Goal: Navigation & Orientation: Find specific page/section

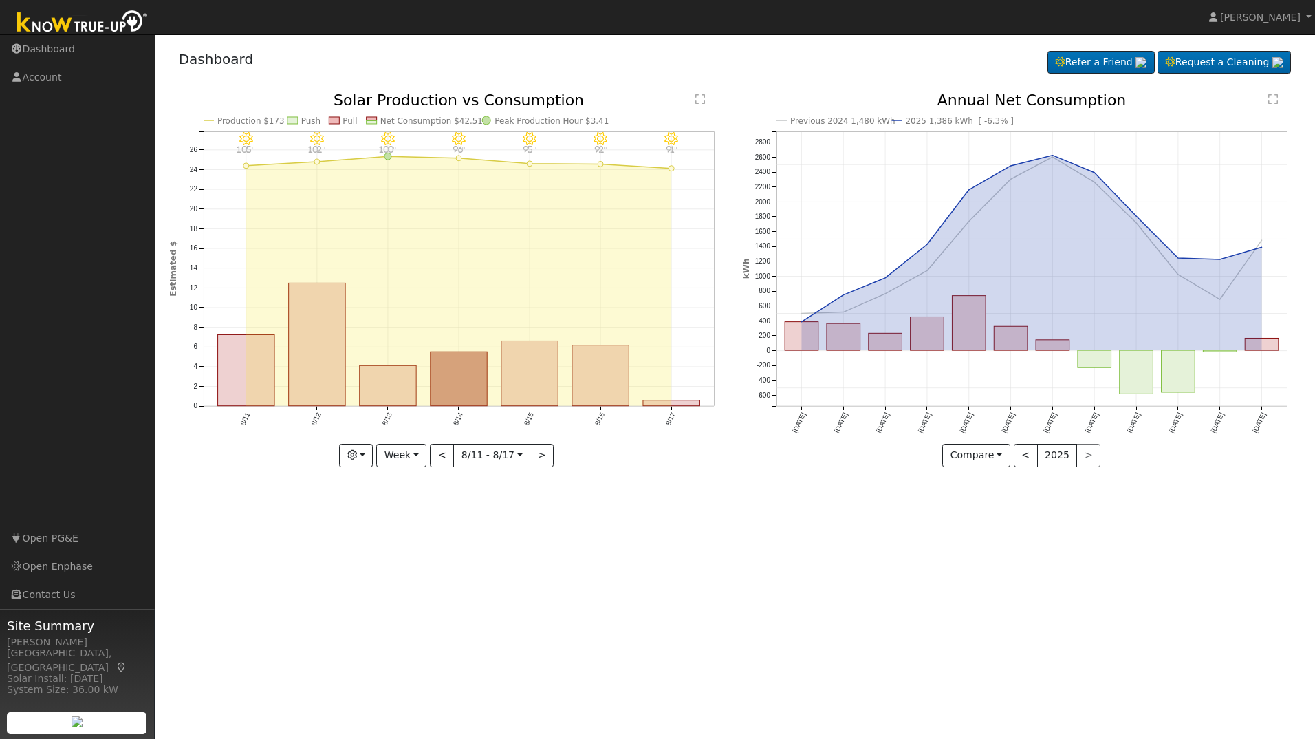
click at [1274, 94] on text "" at bounding box center [1274, 99] width 10 height 11
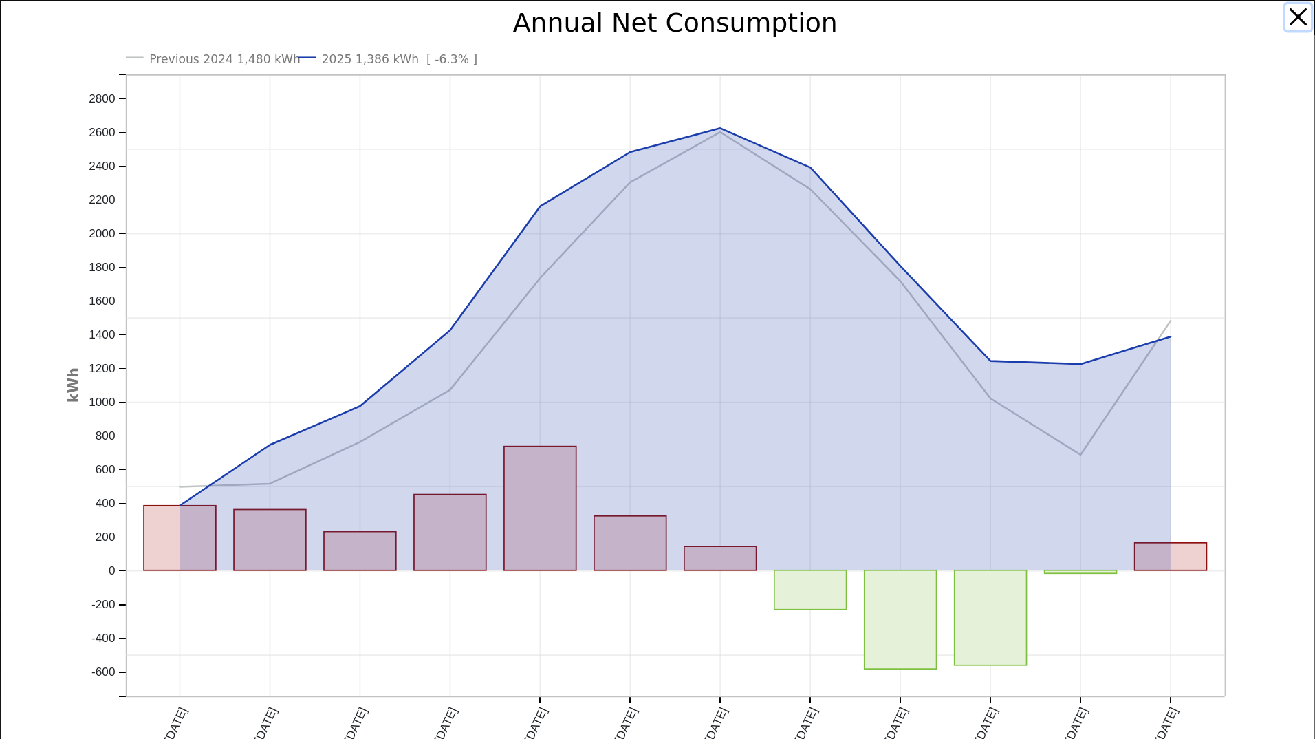
click at [1286, 16] on button "button" at bounding box center [1299, 17] width 26 height 26
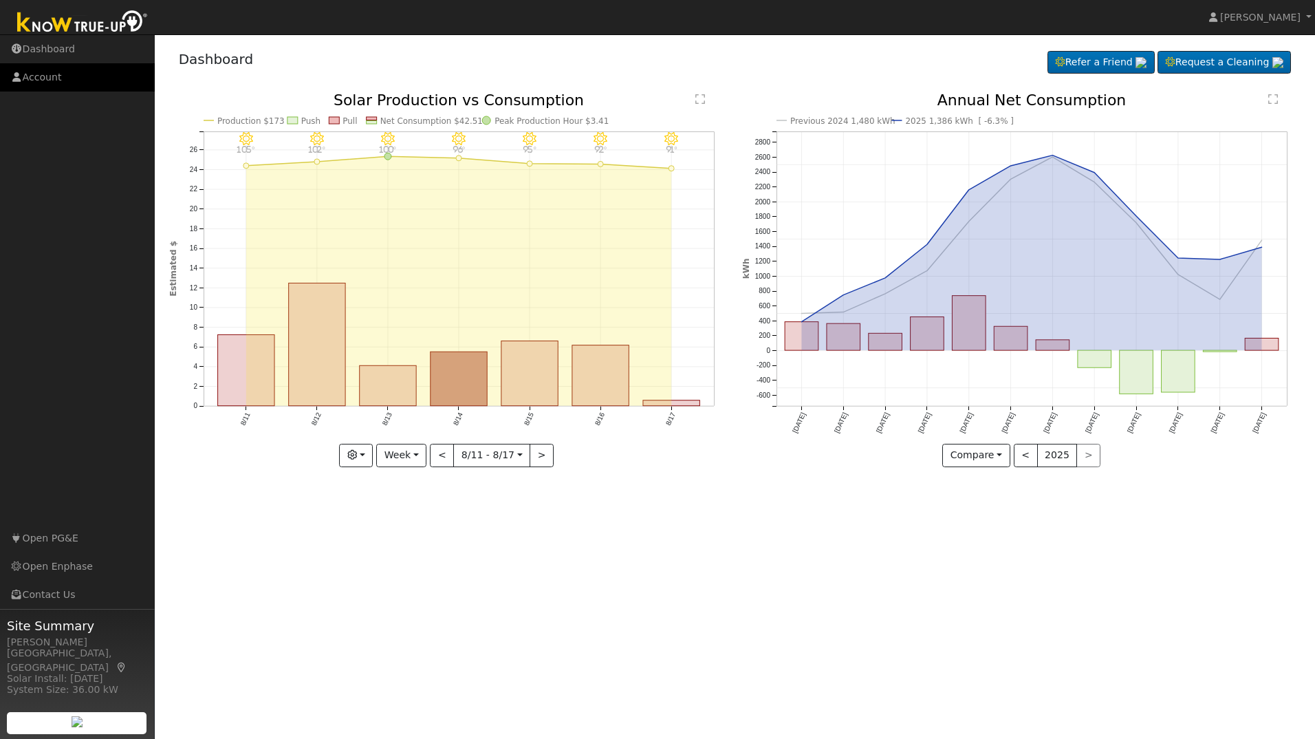
click at [18, 74] on icon at bounding box center [16, 77] width 12 height 10
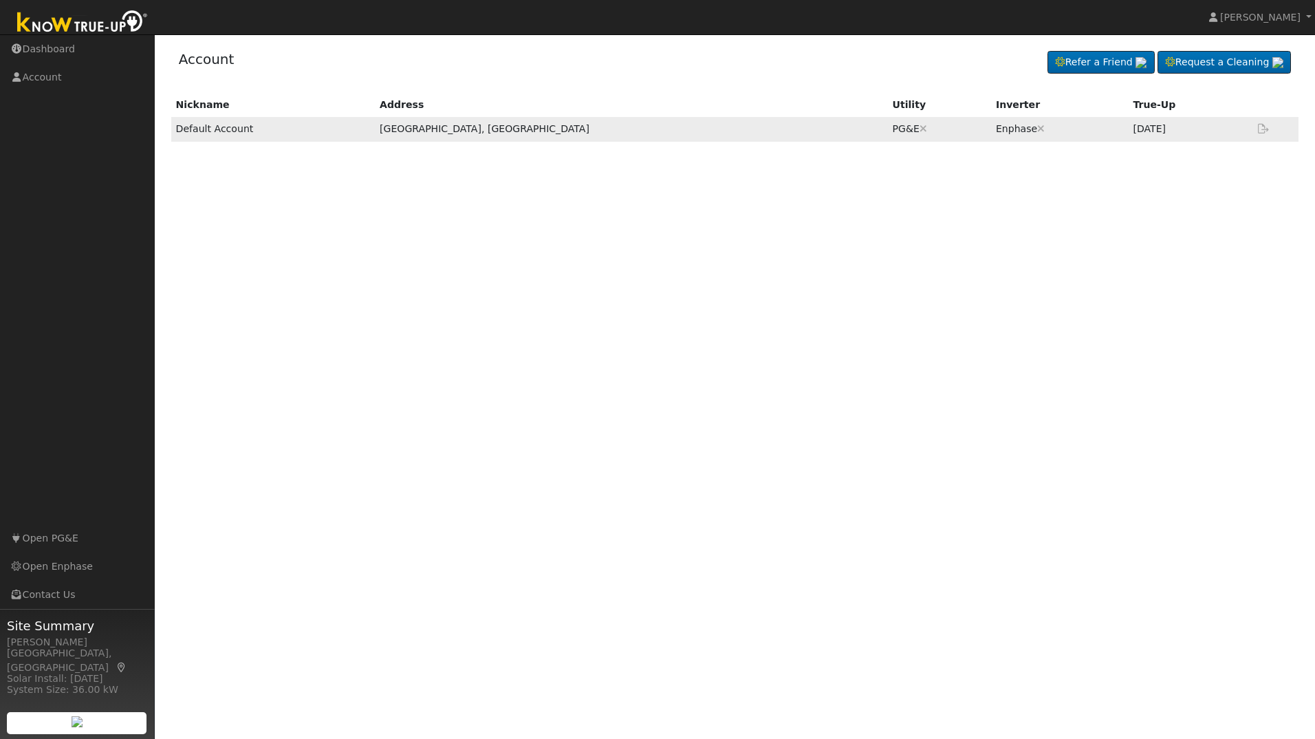
click at [1128, 132] on td "[DATE]" at bounding box center [1189, 129] width 122 height 24
click at [484, 224] on div "Nickname Address Utility Inverter True-Up Default Account [GEOGRAPHIC_DATA], [G…" at bounding box center [735, 314] width 1132 height 443
click at [78, 718] on img at bounding box center [77, 721] width 11 height 11
click at [57, 588] on link "Contact Us" at bounding box center [77, 595] width 155 height 28
click at [42, 43] on link "Dashboard" at bounding box center [77, 49] width 155 height 28
